Goal: Task Accomplishment & Management: Manage account settings

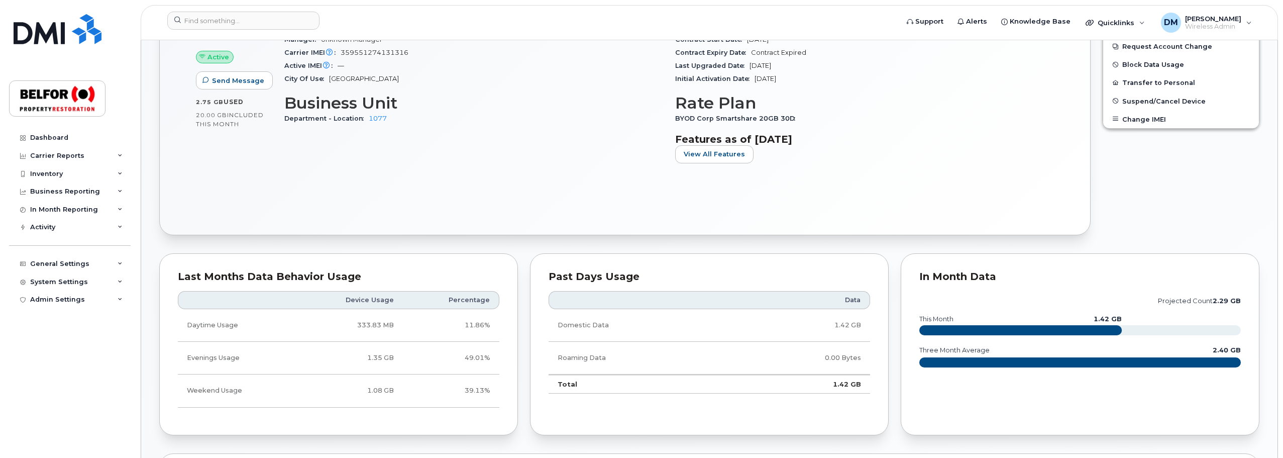
scroll to position [135, 0]
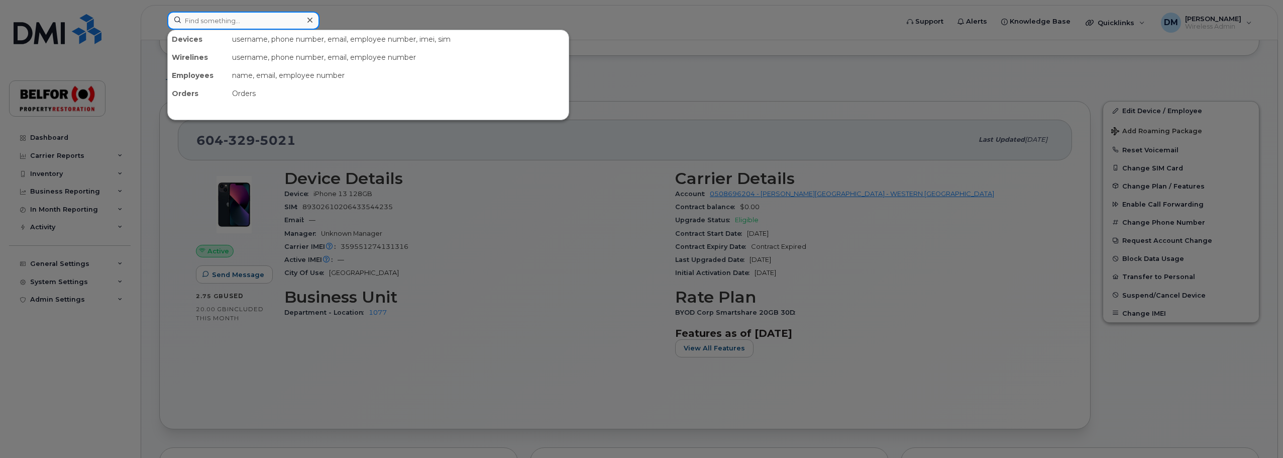
click at [201, 22] on input at bounding box center [243, 21] width 152 height 18
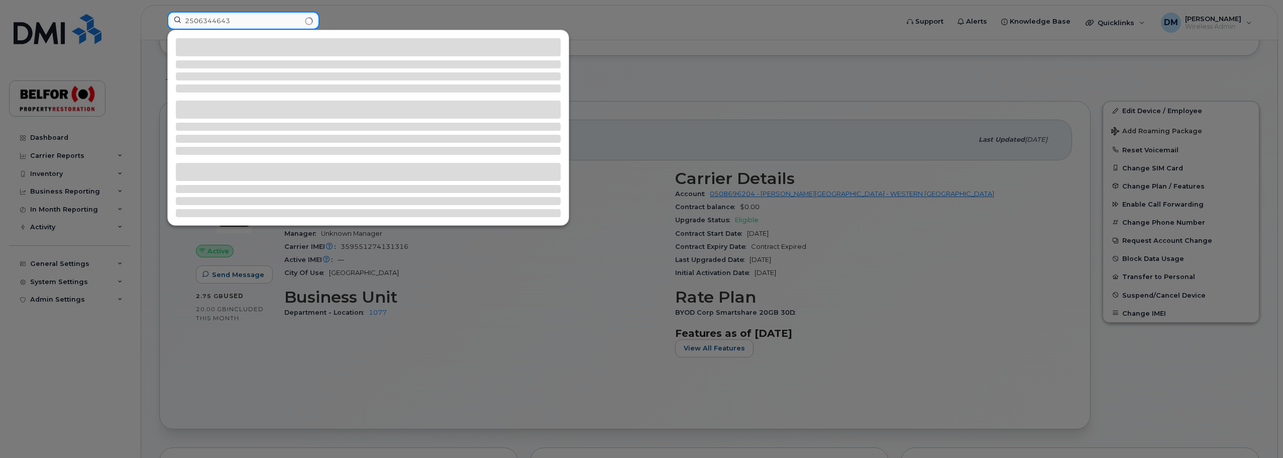
drag, startPoint x: 238, startPoint y: 20, endPoint x: 196, endPoint y: 20, distance: 42.2
click at [196, 20] on input "2506344643" at bounding box center [243, 21] width 152 height 18
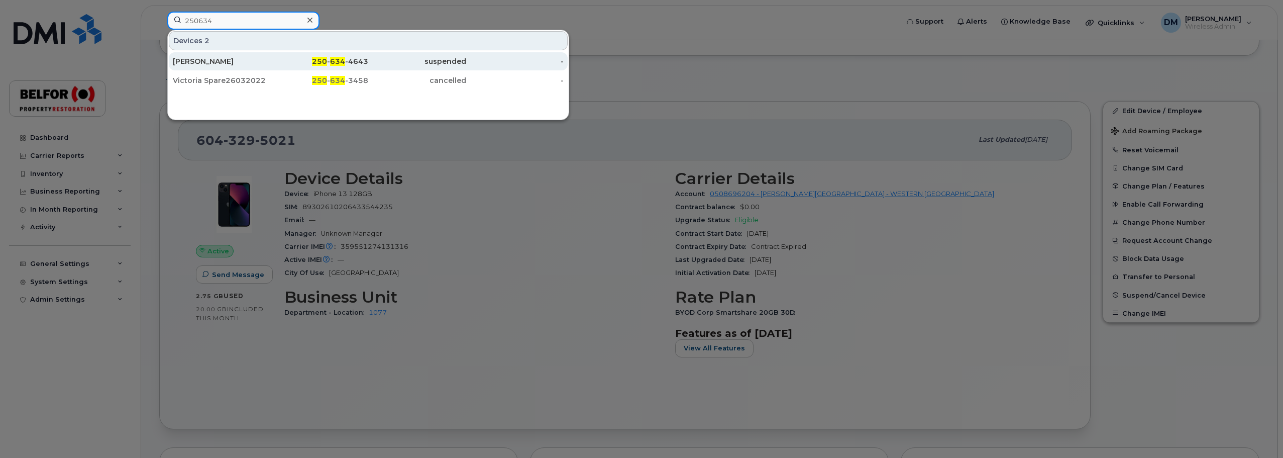
type input "250634"
click at [267, 59] on div "[PERSON_NAME]" at bounding box center [222, 61] width 98 height 10
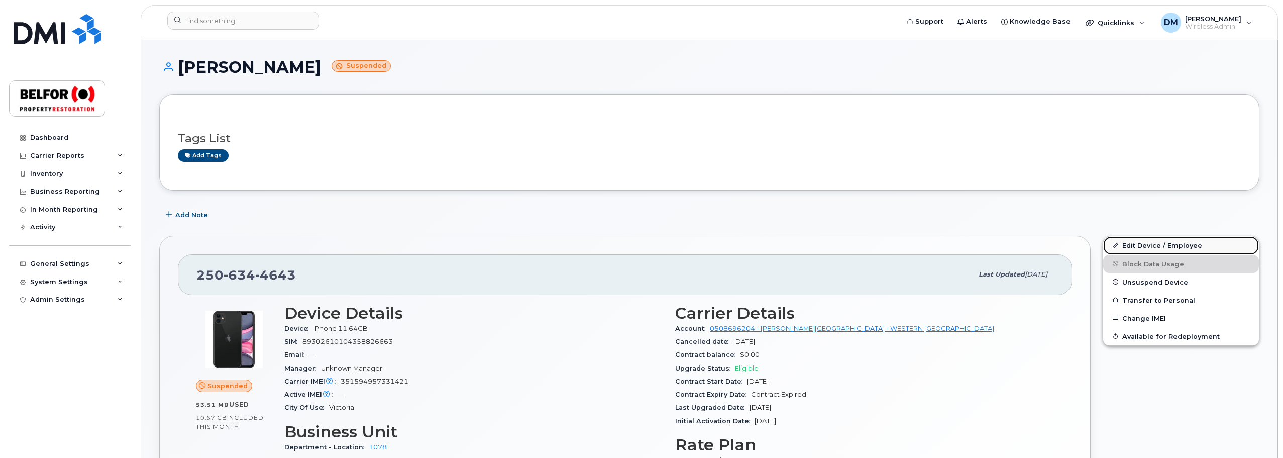
click at [1144, 246] on link "Edit Device / Employee" at bounding box center [1181, 245] width 156 height 18
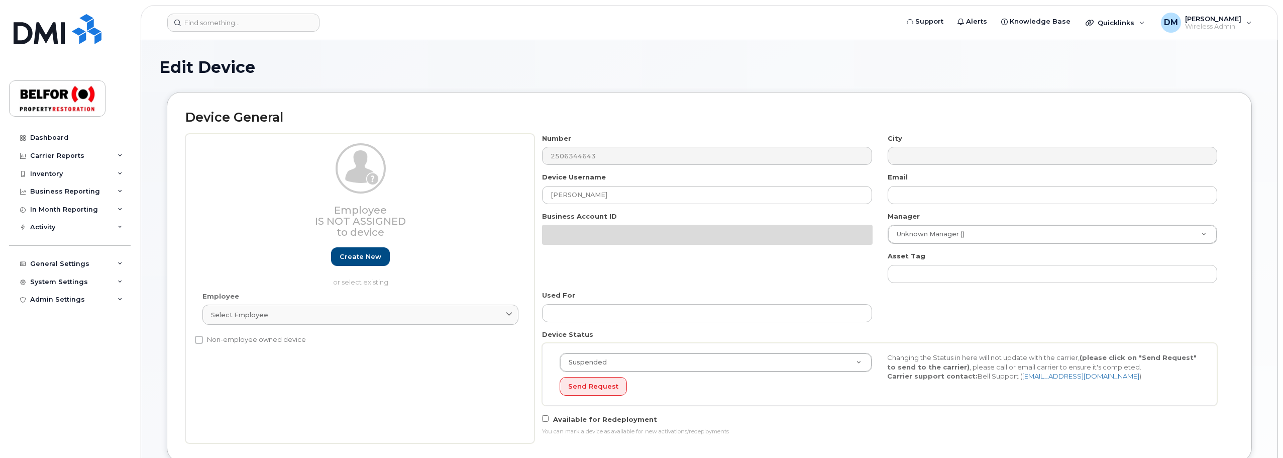
select select "5713124"
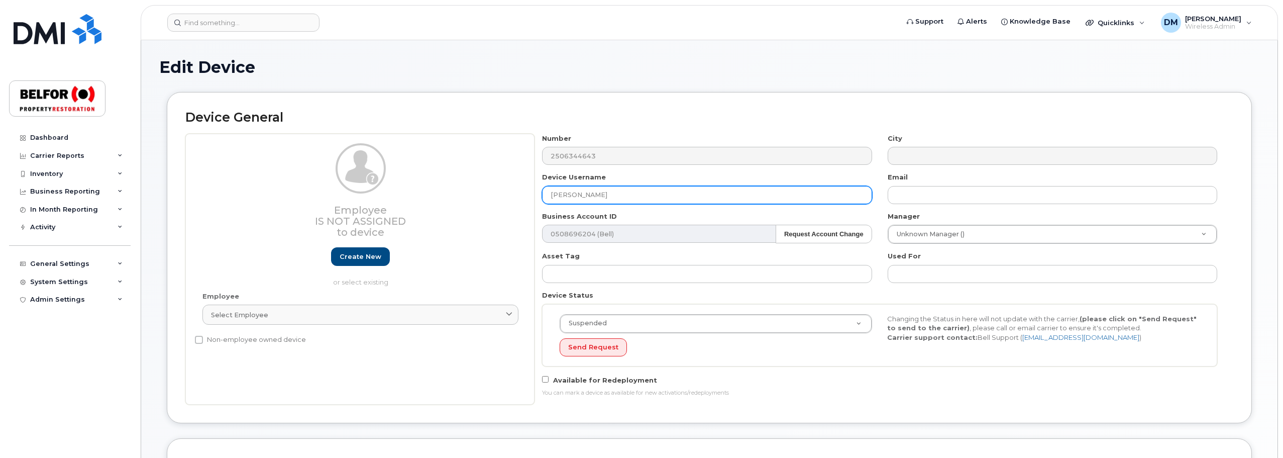
drag, startPoint x: 644, startPoint y: 195, endPoint x: 521, endPoint y: 192, distance: 123.1
click at [521, 192] on div "Employee Is not assigned to device Create new or select existing Employee Selec…" at bounding box center [709, 269] width 1048 height 271
paste input "Kerri Colpitts"
type input "Kerri Colpitts"
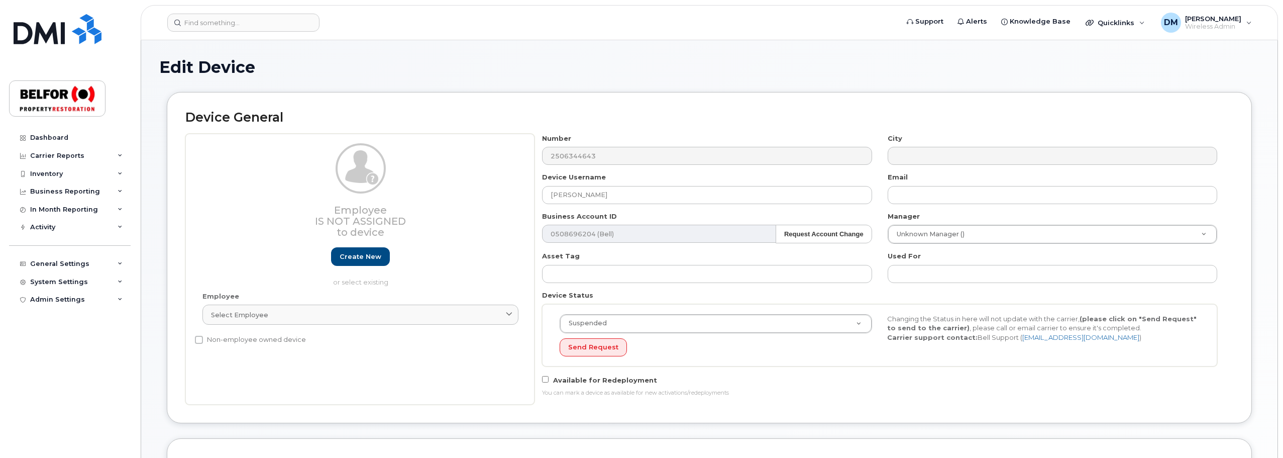
click at [924, 112] on h2 "Device General" at bounding box center [709, 118] width 1048 height 14
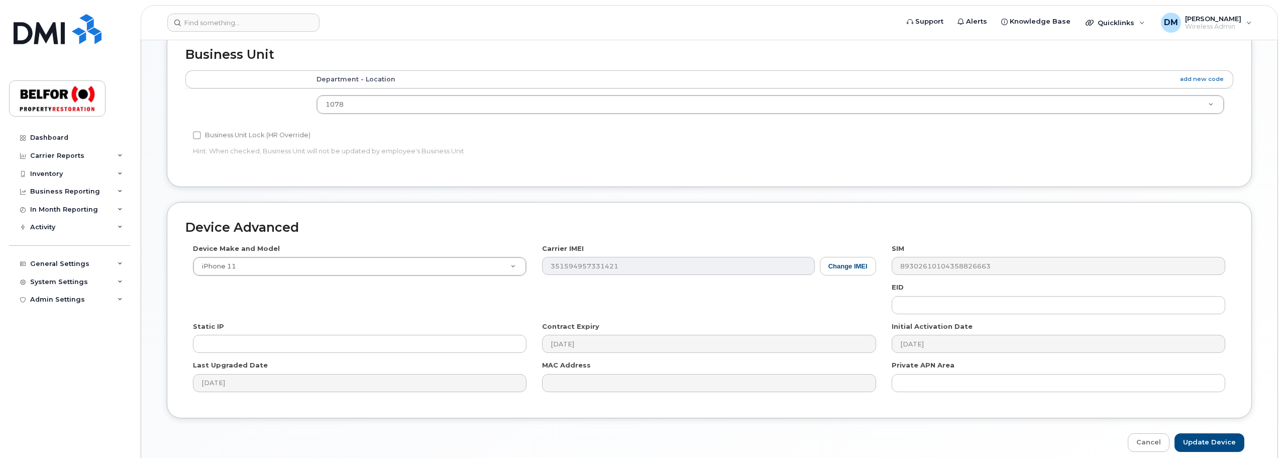
scroll to position [453, 0]
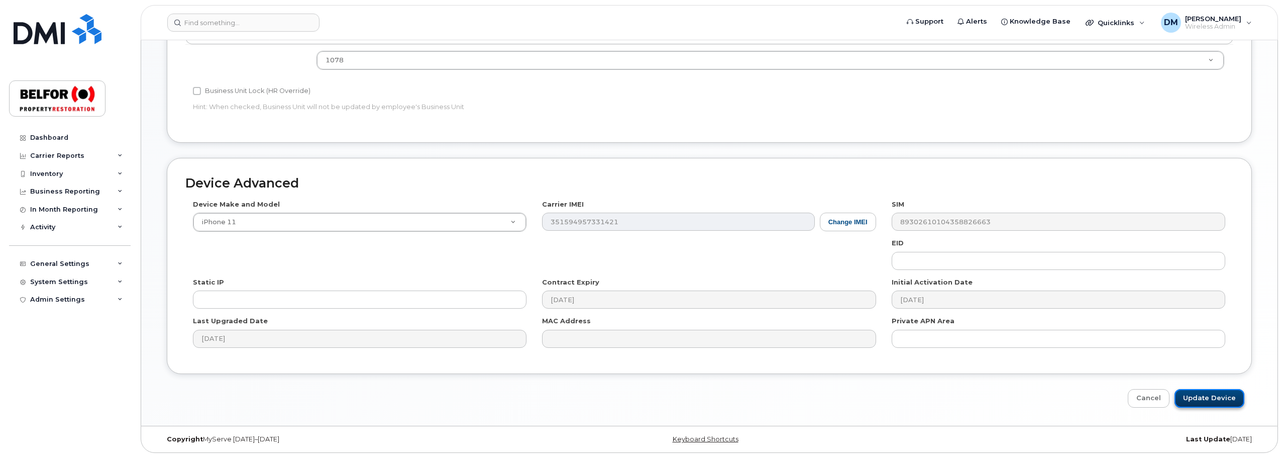
click at [1221, 396] on input "Update Device" at bounding box center [1209, 398] width 70 height 19
type input "Saving..."
